Goal: Find specific page/section: Find specific page/section

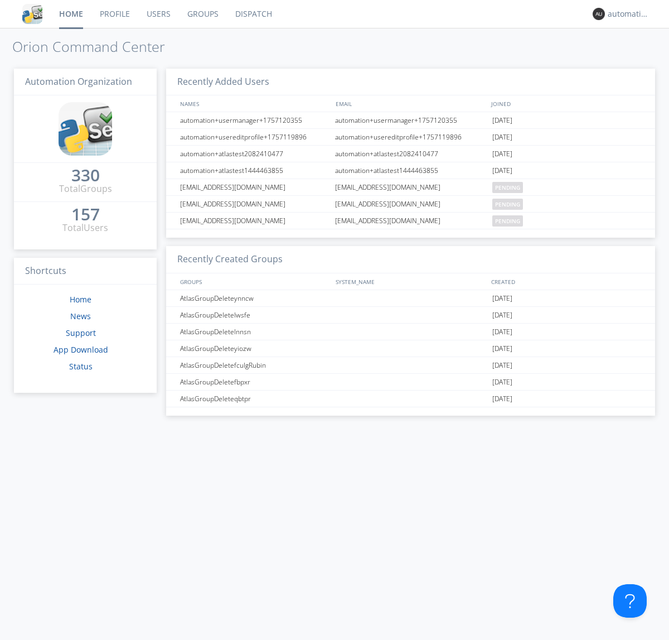
click at [253, 14] on link "Dispatch" at bounding box center [254, 14] width 54 height 28
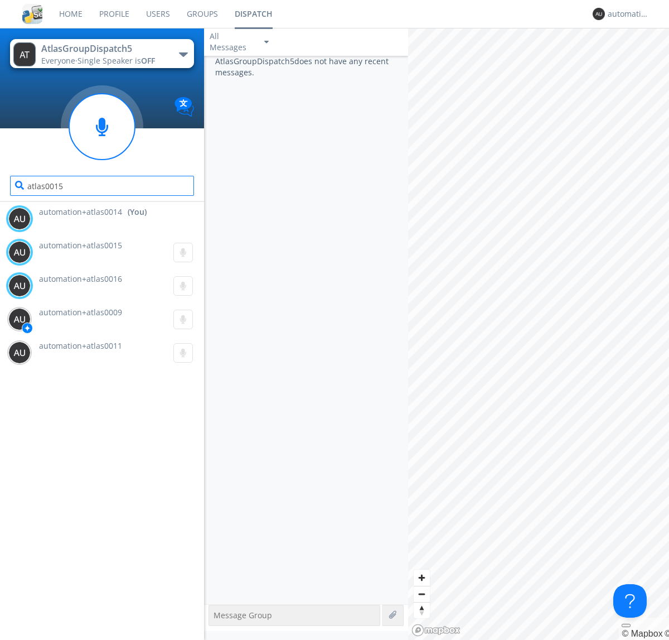
type input "atlas0015"
type input "atlas0016"
click at [626, 14] on div "automation+atlas0014" at bounding box center [629, 13] width 42 height 11
